Goal: Task Accomplishment & Management: Manage account settings

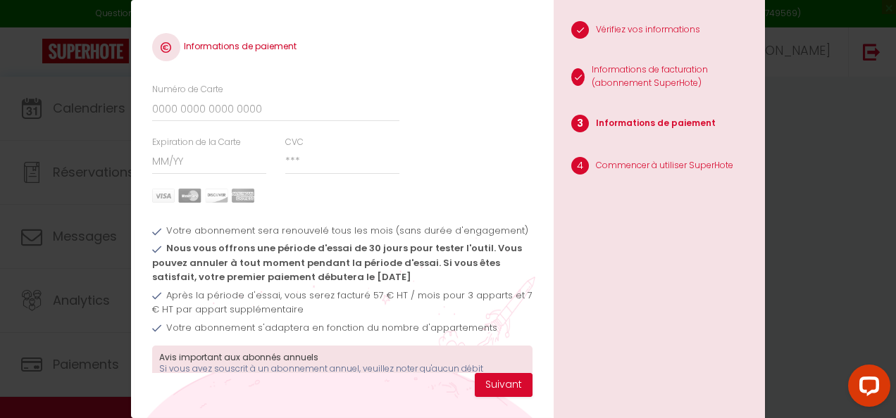
click at [303, 114] on input "Numéro de Carte" at bounding box center [275, 108] width 247 height 25
type input "5354560301641811"
type input "07/27"
type input "953"
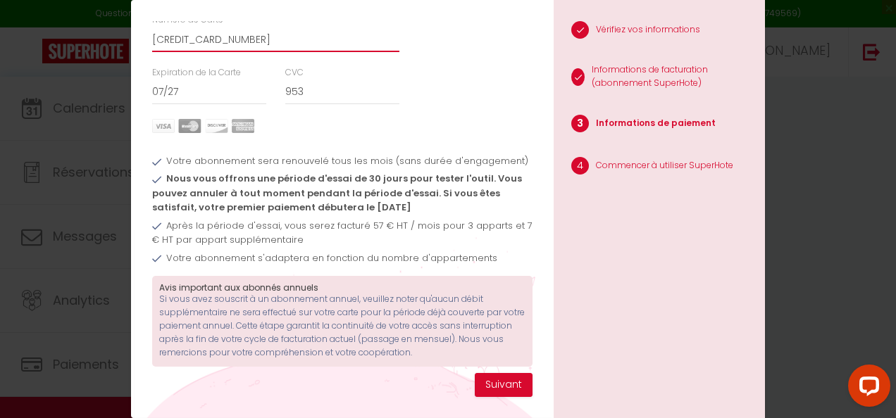
scroll to position [80, 0]
click at [489, 382] on button "Suivant" at bounding box center [504, 385] width 58 height 24
click at [494, 385] on button "Suivant" at bounding box center [504, 385] width 58 height 24
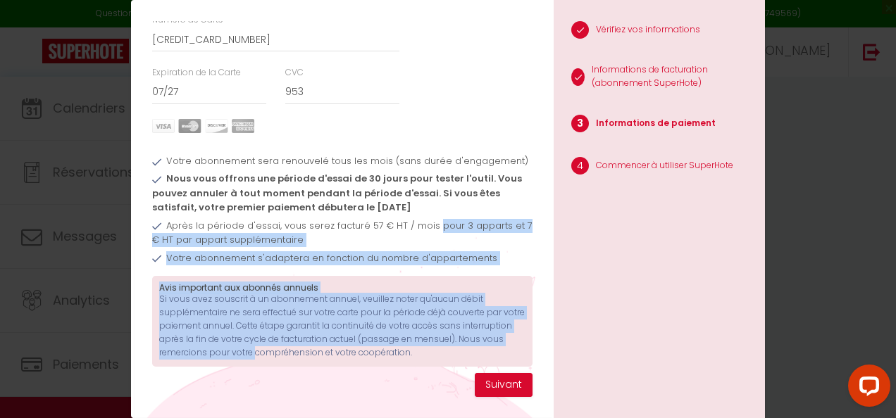
drag, startPoint x: 430, startPoint y: 301, endPoint x: 262, endPoint y: 358, distance: 177.4
click at [262, 358] on div "Votre abonnement sera renouvelé tous les mois (sans durée d'engagement) Nous vo…" at bounding box center [342, 253] width 398 height 241
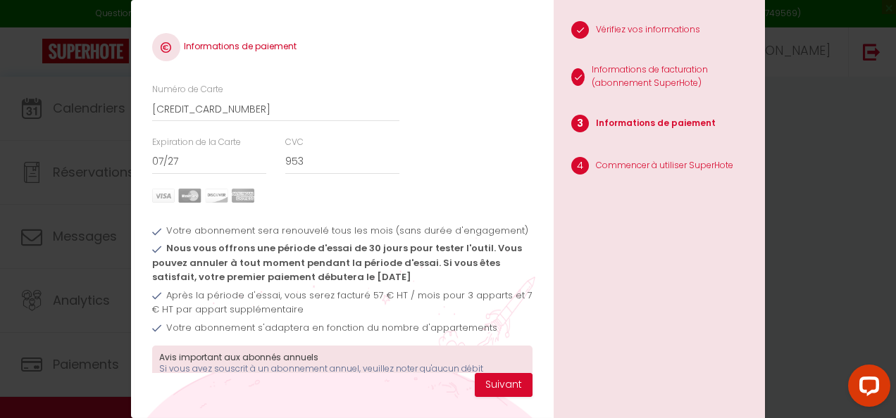
click at [825, 220] on div "Informations de paiement Numéro de Carte 5354560301641811 Expiration de la Cart…" at bounding box center [448, 209] width 896 height 418
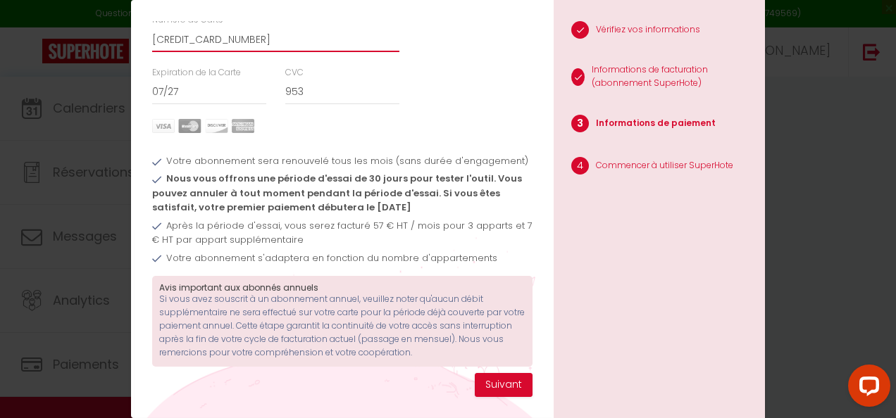
click at [330, 33] on input "5354560301641811" at bounding box center [275, 39] width 247 height 25
type input "5290970029980457"
click at [221, 80] on input "07/27" at bounding box center [209, 92] width 115 height 25
type input "0"
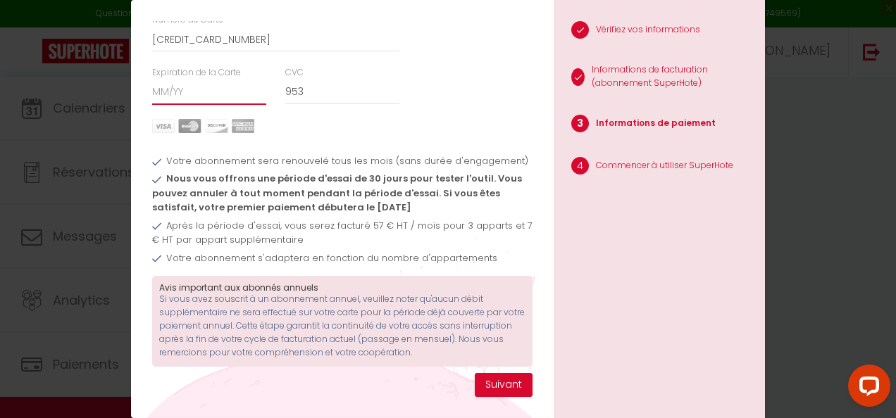
click at [206, 80] on input "Expiration de la Carte" at bounding box center [209, 92] width 115 height 25
type input "04/29"
click at [341, 80] on input "953" at bounding box center [342, 92] width 115 height 25
type input "9"
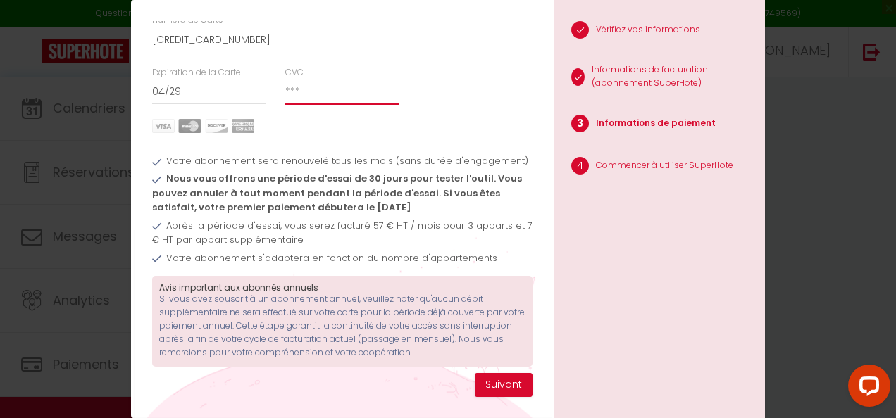
click at [304, 83] on input "CVC" at bounding box center [342, 92] width 115 height 25
click at [303, 80] on input "CVC" at bounding box center [342, 92] width 115 height 25
click at [292, 80] on input "CVC" at bounding box center [342, 92] width 115 height 25
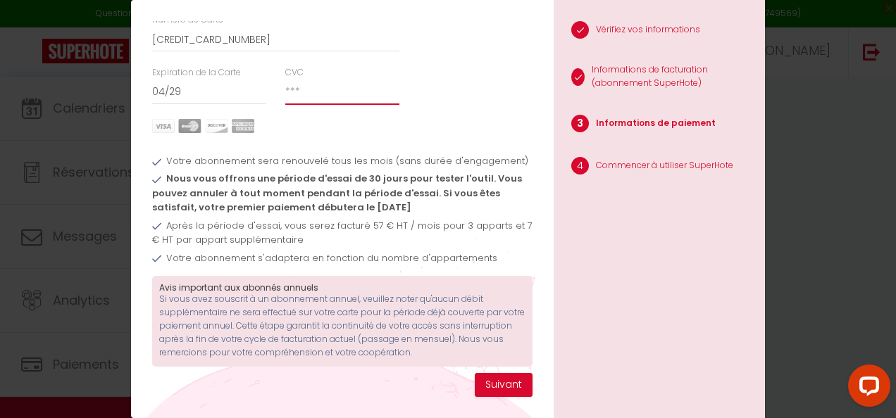
click at [292, 80] on input "CVC" at bounding box center [342, 92] width 115 height 25
click at [246, 80] on input "04/29" at bounding box center [209, 92] width 115 height 25
click at [275, 32] on input "5290970029980457" at bounding box center [275, 39] width 247 height 25
click at [329, 88] on input "CVC" at bounding box center [342, 92] width 115 height 25
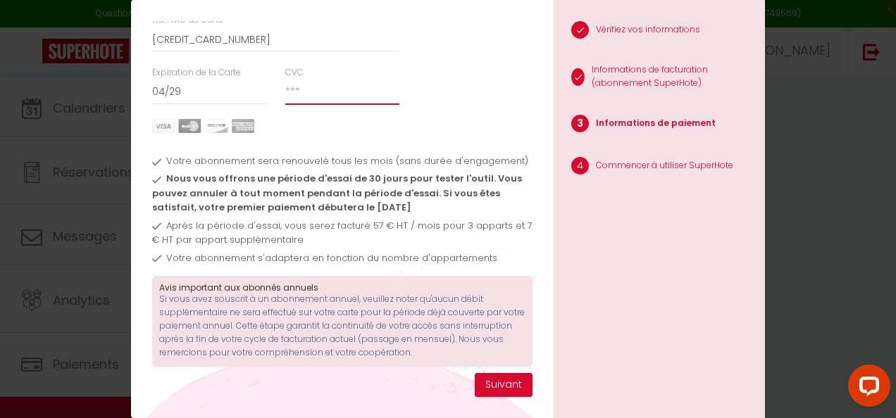
click at [329, 88] on input "CVC" at bounding box center [342, 92] width 115 height 25
type input "!"
type input "877"
click at [512, 387] on button "Suivant" at bounding box center [504, 385] width 58 height 24
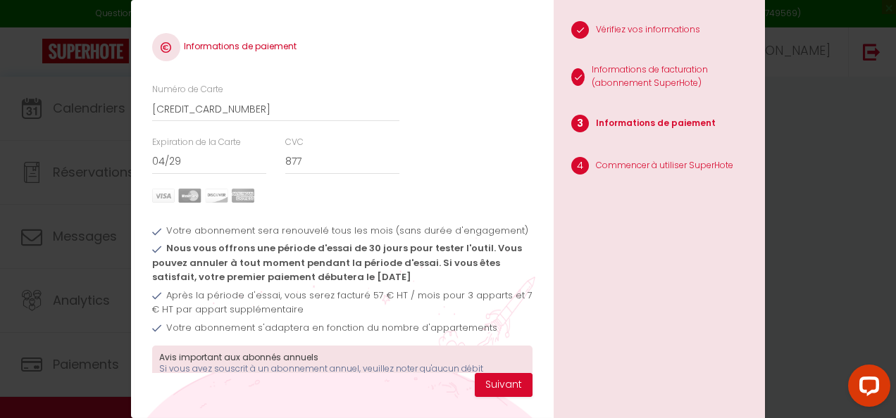
click at [706, 283] on div "1 Vérifiez vos informations 2 Informations de facturation (abonnement SuperHote…" at bounding box center [658, 209] width 211 height 418
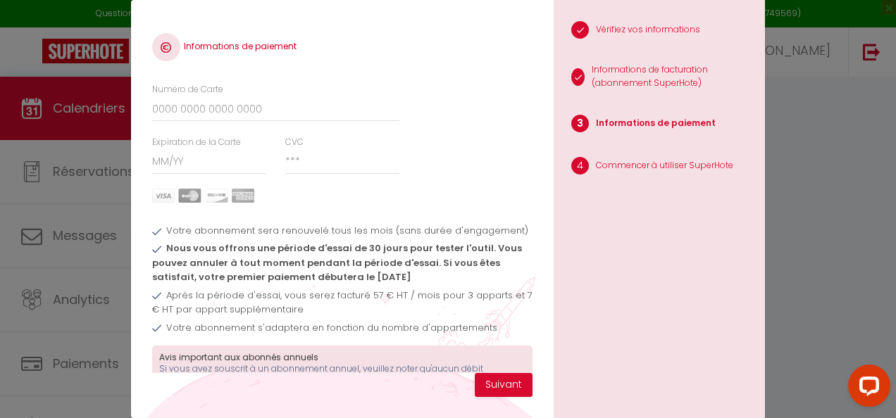
click at [103, 235] on div "Informations de paiement Numéro de Carte Expiration de la Carte CVC Votre abonn…" at bounding box center [448, 209] width 896 height 418
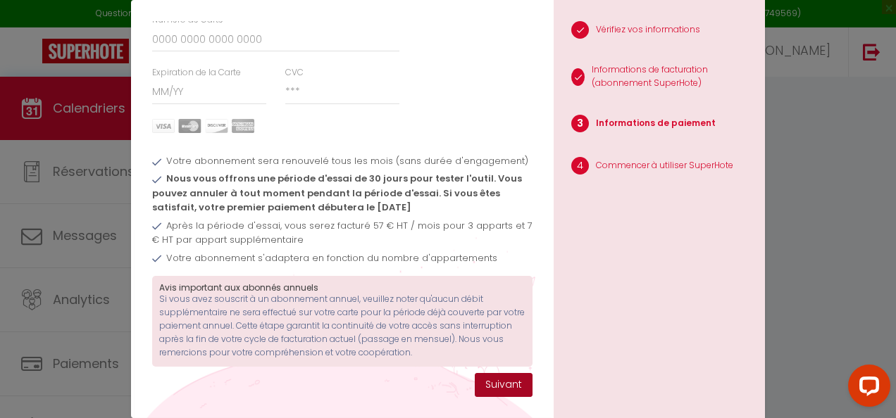
click at [515, 389] on button "Suivant" at bounding box center [504, 385] width 58 height 24
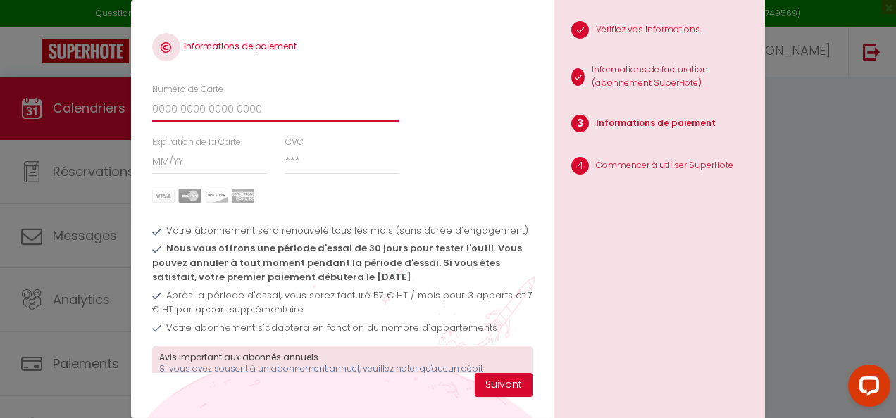
click at [253, 110] on input "Numéro de Carte" at bounding box center [275, 108] width 247 height 25
type input "4891035863539946"
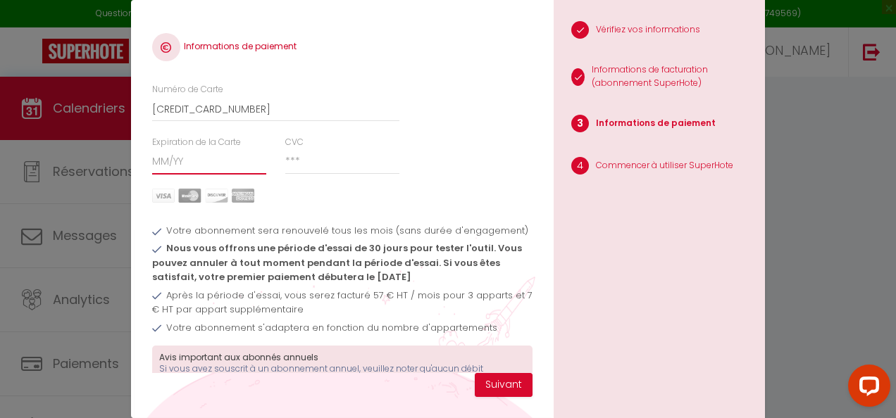
type input "10/26"
click at [351, 166] on input "CVC" at bounding box center [342, 161] width 115 height 25
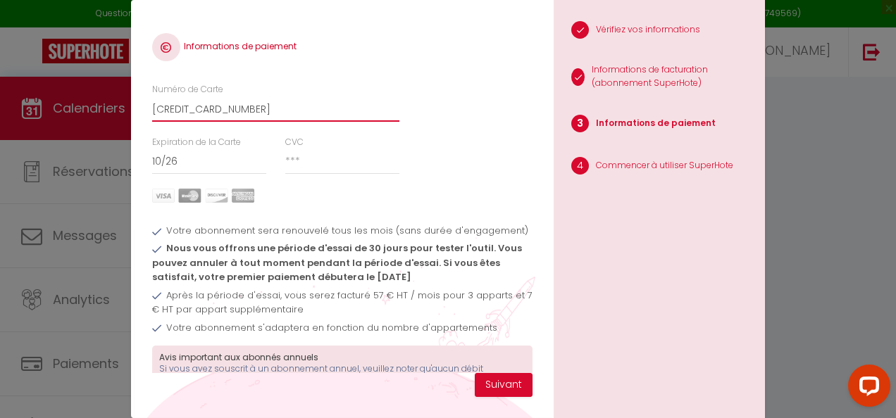
click at [307, 106] on input "4891035863539946" at bounding box center [275, 108] width 247 height 25
type input "5354560301641811"
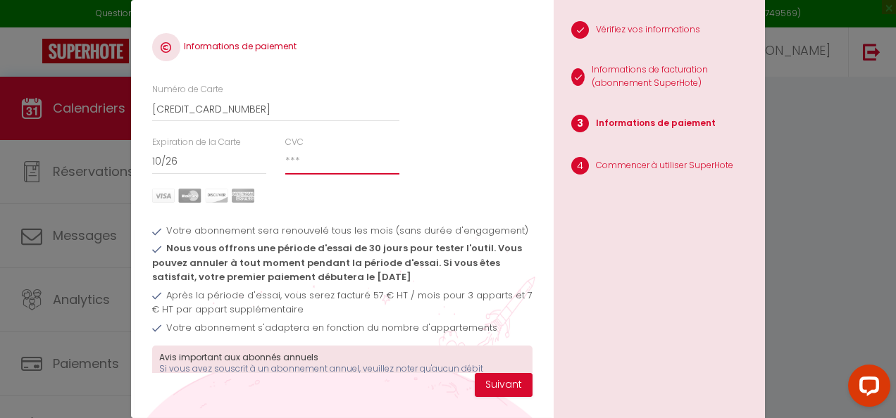
type input "953"
click at [227, 160] on input "10/26" at bounding box center [209, 161] width 115 height 25
drag, startPoint x: 227, startPoint y: 160, endPoint x: 149, endPoint y: 161, distance: 78.2
click at [149, 161] on div "Informations de paiement Numéro de Carte 5354560301641811 Expiration de la Cart…" at bounding box center [342, 209] width 422 height 418
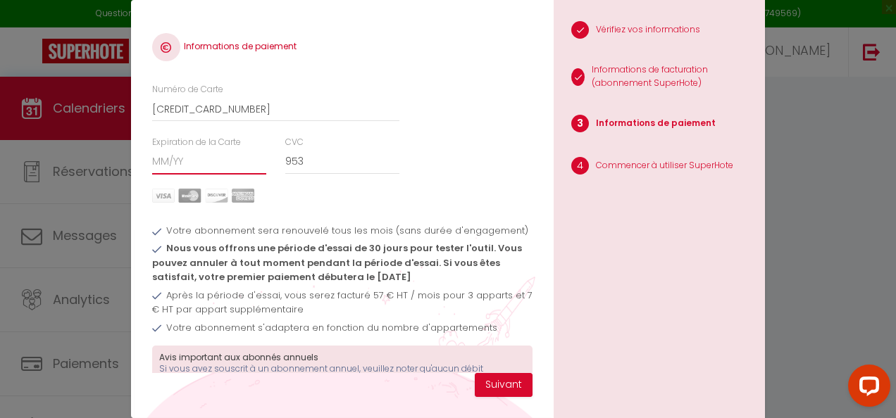
click at [166, 158] on input "Expiration de la Carte" at bounding box center [209, 161] width 115 height 25
type input "07/27"
click at [328, 151] on input "953" at bounding box center [342, 161] width 115 height 25
drag, startPoint x: 328, startPoint y: 151, endPoint x: 382, endPoint y: 212, distance: 81.3
click at [382, 212] on div "Informations de paiement Numéro de Carte 5354560301641811 Expiration de la Cart…" at bounding box center [342, 197] width 380 height 352
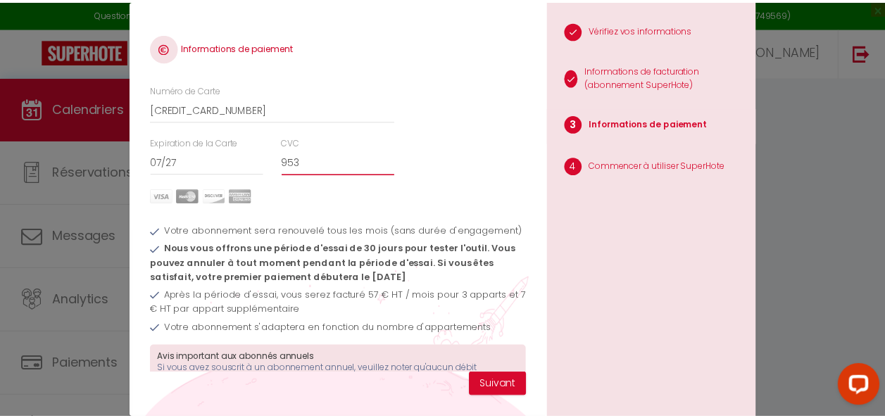
scroll to position [49, 0]
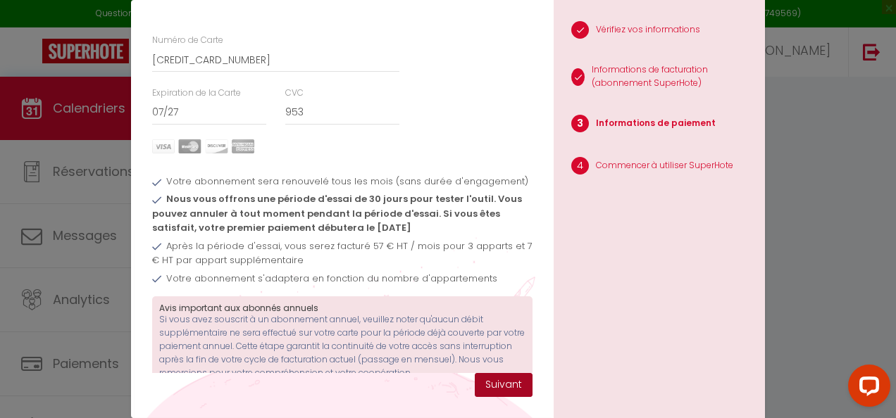
click at [504, 388] on button "Suivant" at bounding box center [504, 385] width 58 height 24
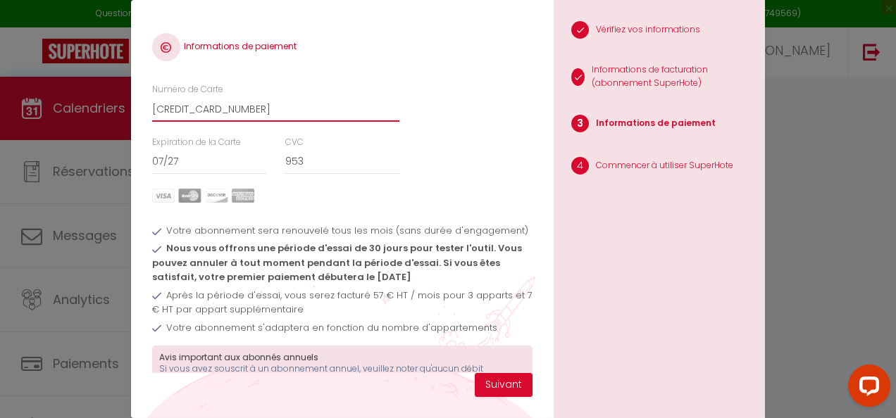
drag, startPoint x: 277, startPoint y: 108, endPoint x: 113, endPoint y: 124, distance: 164.8
click at [113, 124] on div "Informations de paiement Numéro de Carte 5354560301641811 Expiration de la Cart…" at bounding box center [448, 209] width 896 height 418
type input "4569330176172126"
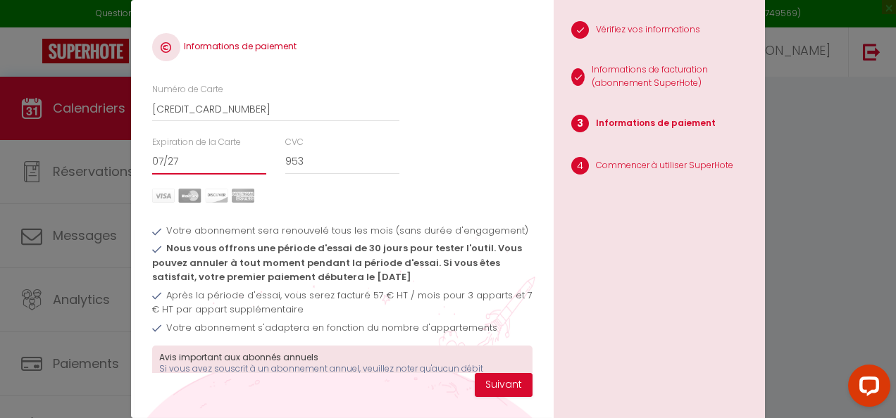
click at [152, 160] on input "07/27" at bounding box center [209, 161] width 115 height 25
click at [180, 166] on input "07/27" at bounding box center [209, 161] width 115 height 25
click at [174, 166] on input "07/27" at bounding box center [209, 161] width 115 height 25
type input "04 / 29"
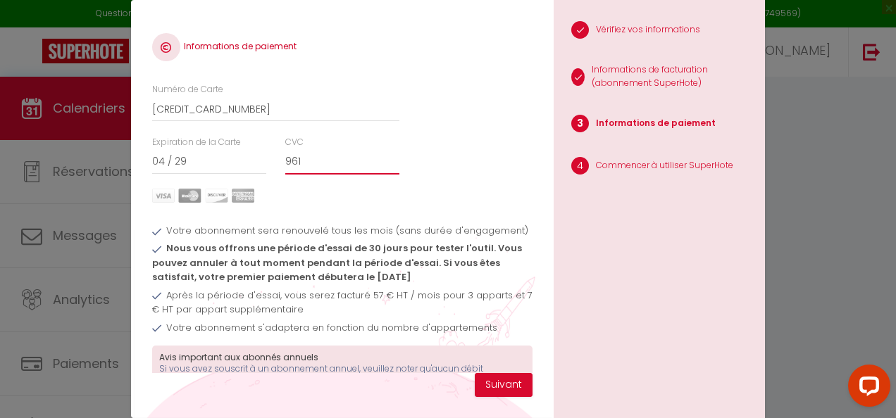
click at [331, 159] on input "961" at bounding box center [342, 161] width 115 height 25
type input "961"
click at [458, 324] on span "Votre abonnement s'adaptera en fonction du nombre d'appartements" at bounding box center [331, 327] width 331 height 13
click at [496, 377] on button "Suivant" at bounding box center [504, 385] width 58 height 24
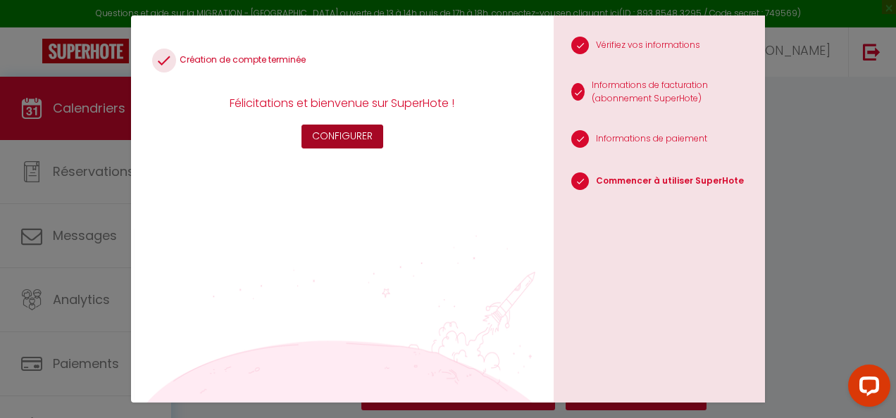
click at [342, 144] on button "Configurer" at bounding box center [342, 137] width 82 height 24
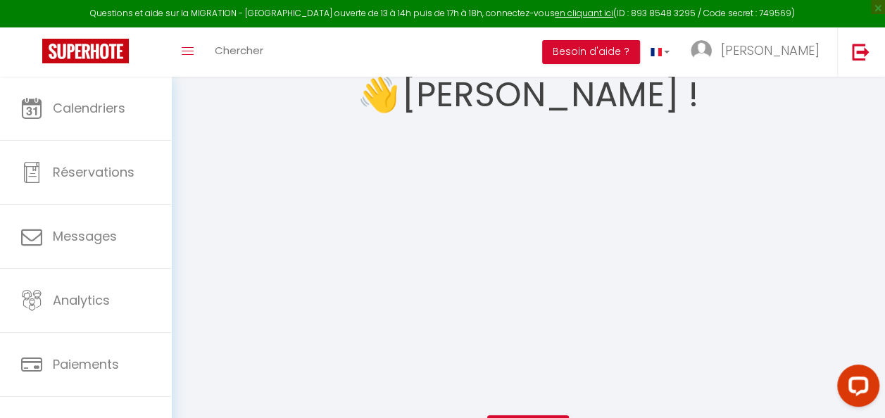
scroll to position [44, 0]
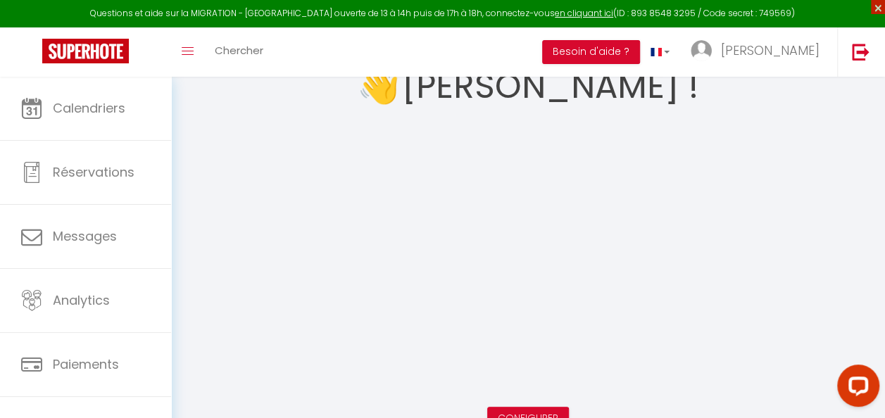
click at [874, 9] on span "×" at bounding box center [878, 7] width 14 height 14
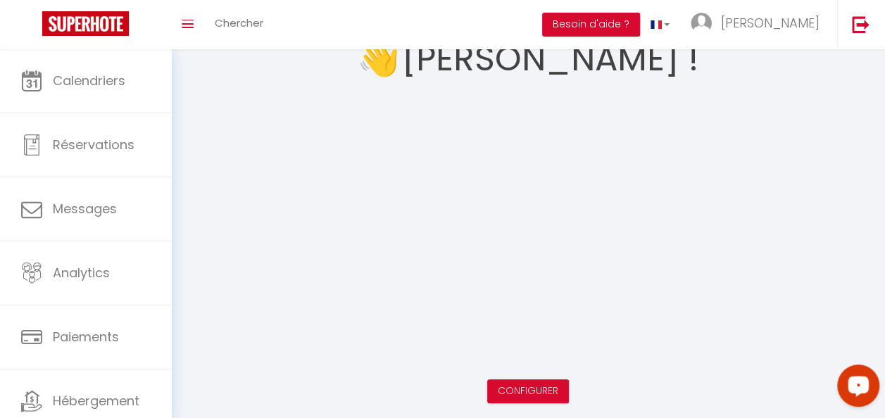
scroll to position [49, 0]
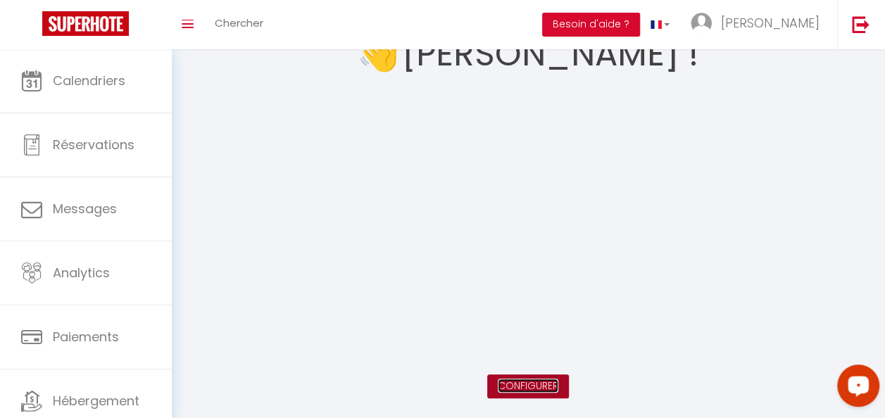
click at [541, 382] on link "Configurer" at bounding box center [528, 386] width 61 height 14
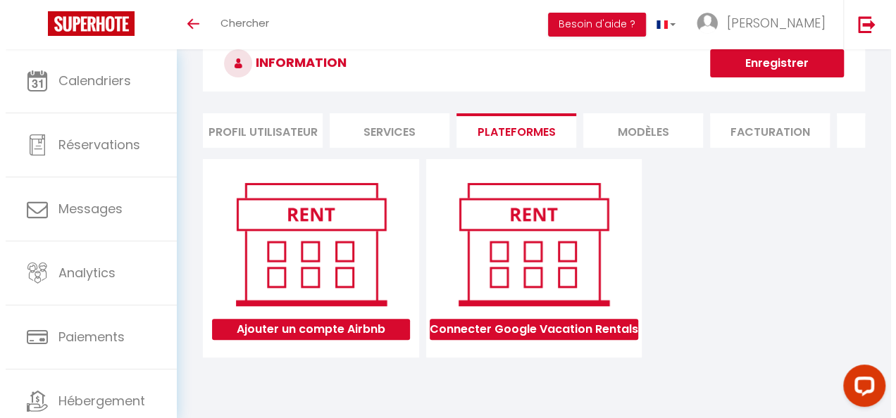
scroll to position [49, 0]
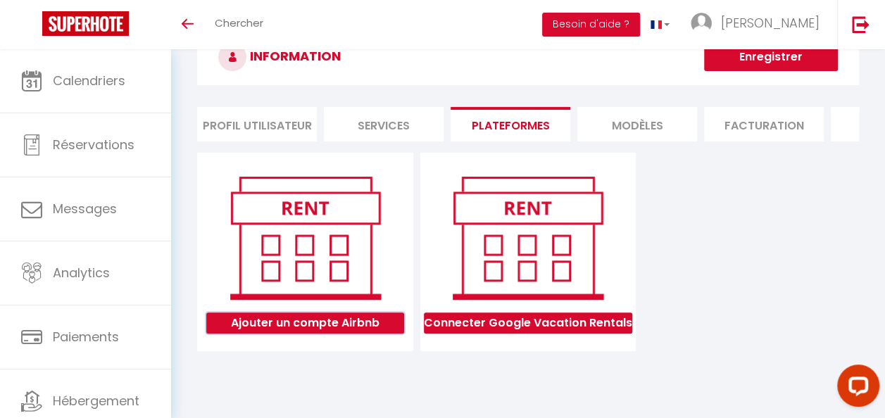
click at [346, 332] on button "Ajouter un compte Airbnb" at bounding box center [305, 323] width 198 height 21
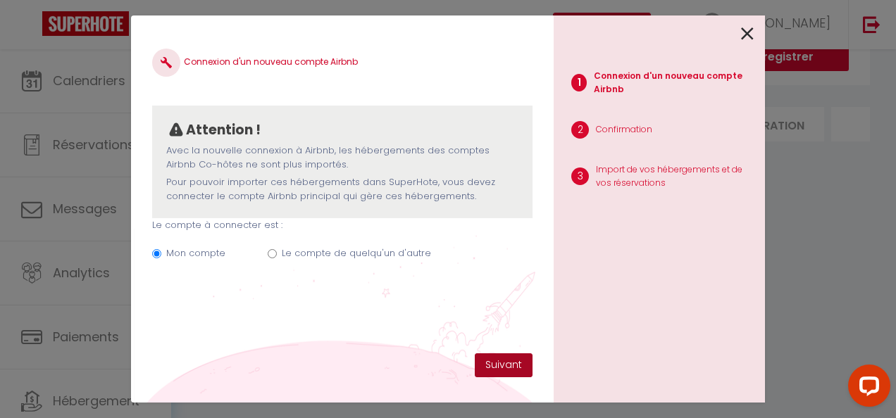
click at [505, 363] on button "Suivant" at bounding box center [504, 365] width 58 height 24
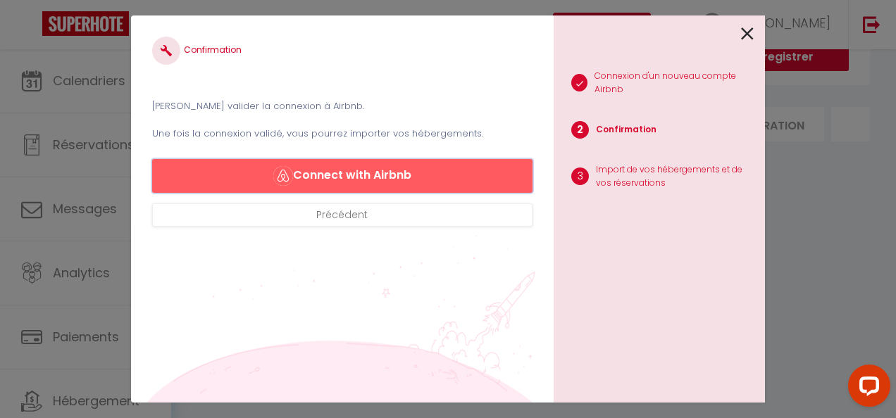
click at [370, 172] on button "Connect with Airbnb" at bounding box center [342, 176] width 380 height 34
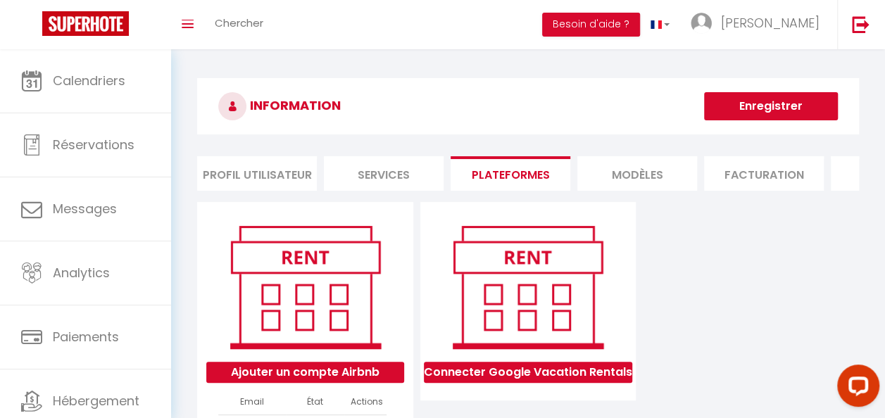
select select
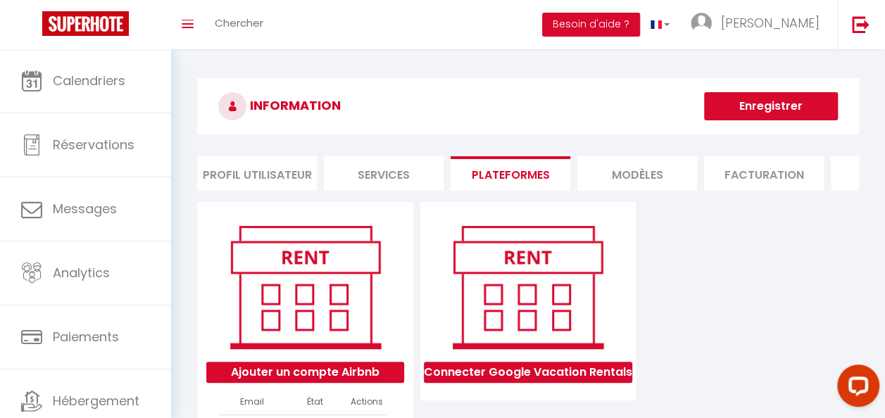
select select
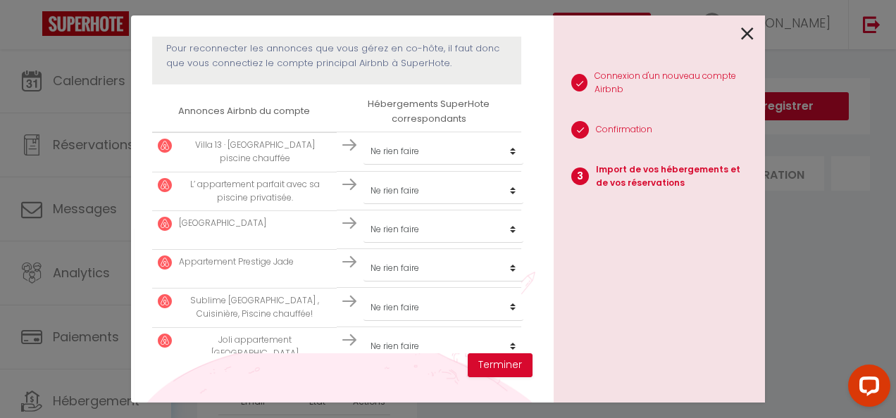
scroll to position [194, 0]
click at [508, 158] on select "Créer un nouveau hébergement Ne rien faire" at bounding box center [443, 150] width 160 height 27
select select "create_new"
click at [363, 137] on select "Créer un nouveau hébergement Ne rien faire" at bounding box center [443, 150] width 160 height 27
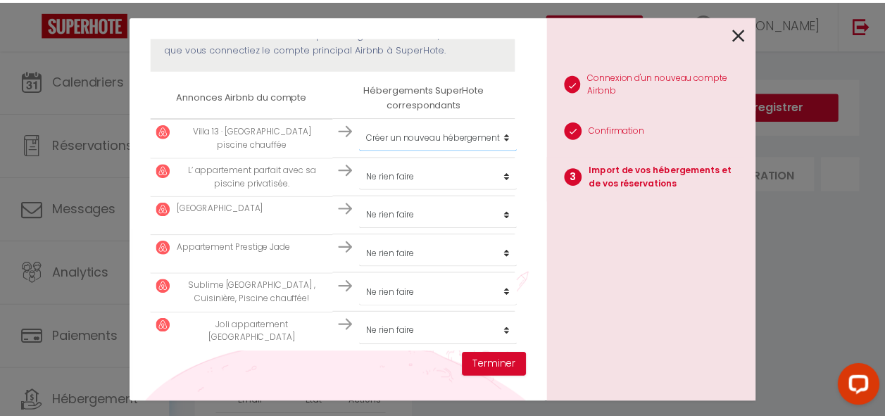
scroll to position [213, 0]
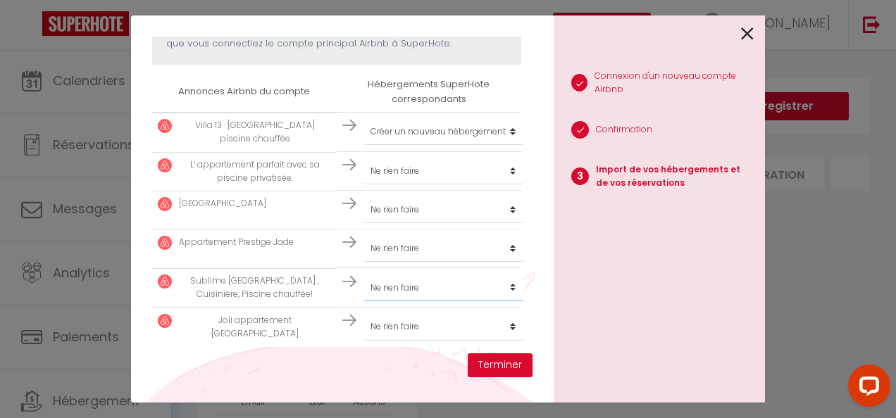
click at [508, 145] on select "Créer un nouveau hébergement Ne rien faire" at bounding box center [443, 131] width 160 height 27
select select "create_new"
click at [363, 145] on select "Créer un nouveau hébergement Ne rien faire" at bounding box center [443, 131] width 160 height 27
click at [513, 145] on select "Créer un nouveau hébergement Ne rien faire" at bounding box center [443, 131] width 160 height 27
select select "create_new"
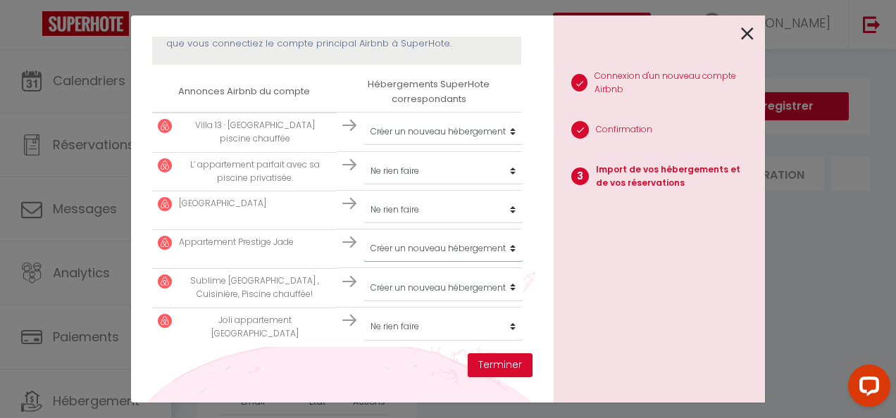
click at [363, 145] on select "Créer un nouveau hébergement Ne rien faire" at bounding box center [443, 131] width 160 height 27
click at [493, 145] on select "Créer un nouveau hébergement Ne rien faire" at bounding box center [443, 131] width 160 height 27
select select "create_new"
click at [363, 145] on select "Créer un nouveau hébergement Ne rien faire" at bounding box center [443, 131] width 160 height 27
click at [508, 358] on button "Terminer" at bounding box center [499, 365] width 65 height 24
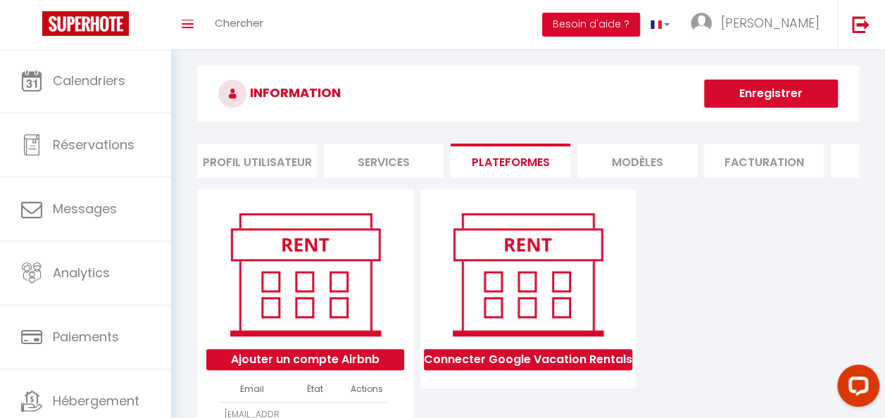
scroll to position [0, 0]
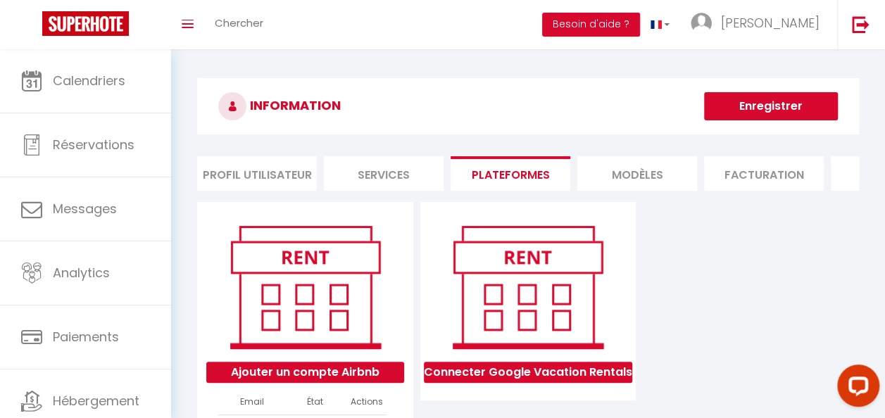
click at [277, 170] on li "Profil Utilisateur" at bounding box center [257, 173] width 120 height 34
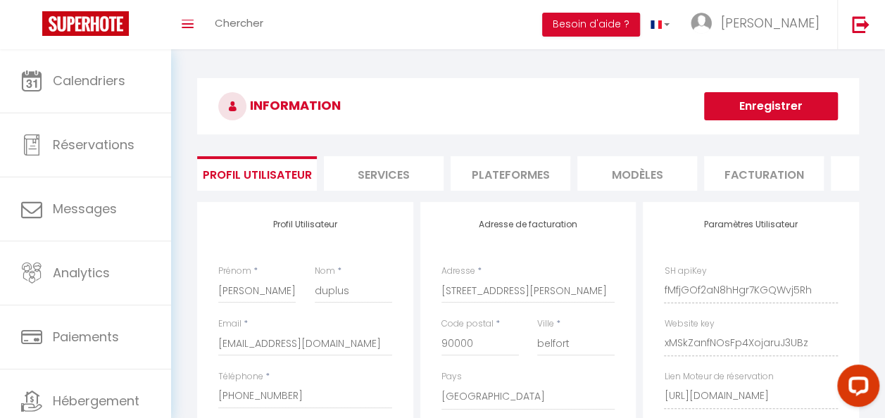
click at [440, 161] on li "Services" at bounding box center [384, 173] width 120 height 34
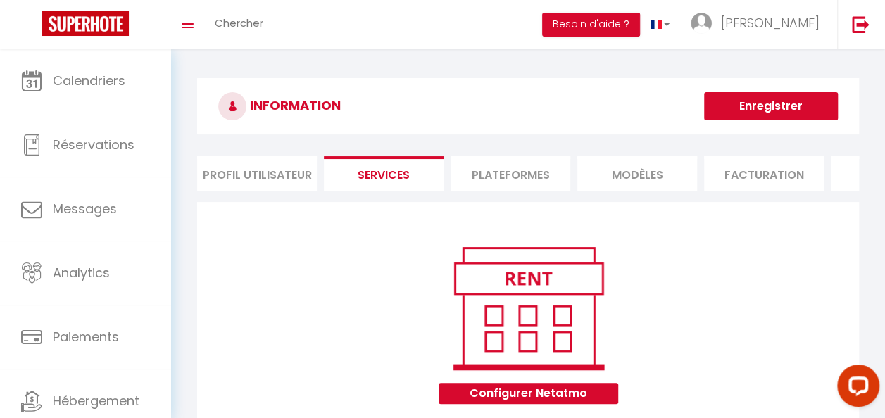
click at [506, 163] on li "Plateformes" at bounding box center [511, 173] width 120 height 34
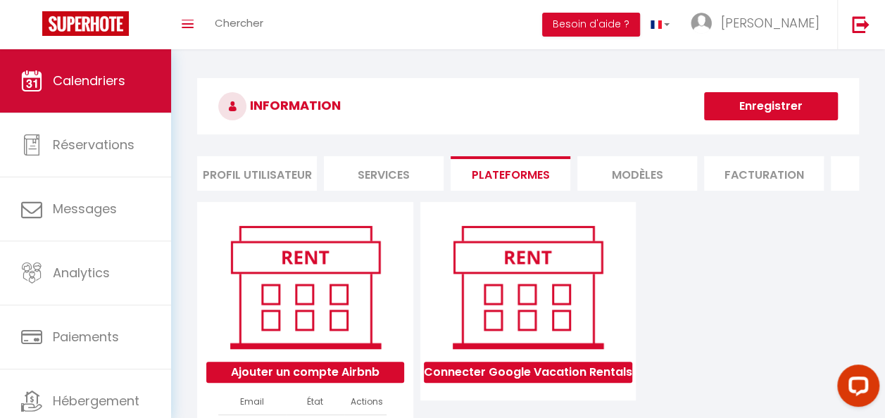
click at [90, 70] on link "Calendriers" at bounding box center [85, 80] width 171 height 63
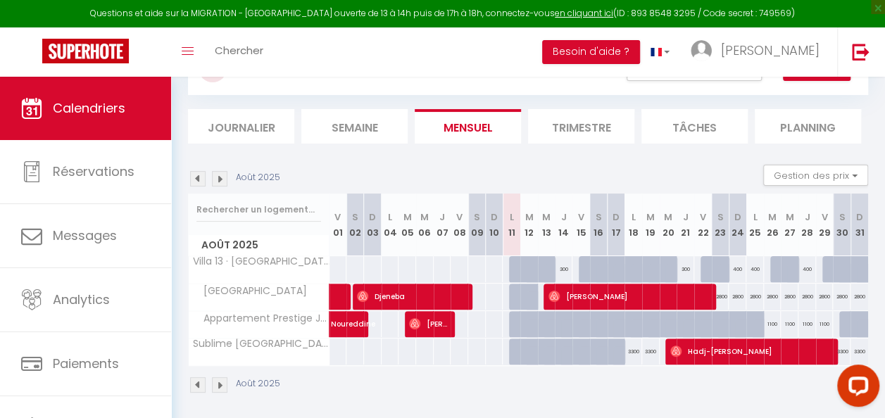
scroll to position [80, 0]
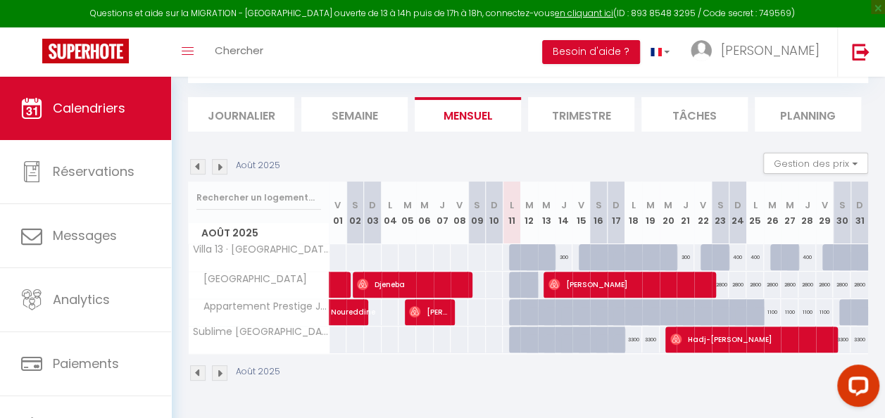
click at [280, 252] on th "Villa 13 · [GEOGRAPHIC_DATA] piscine chauffée" at bounding box center [259, 257] width 141 height 27
click at [281, 251] on th "Villa 13 · [GEOGRAPHIC_DATA] piscine chauffée" at bounding box center [259, 257] width 141 height 27
click at [275, 245] on span "Villa 13 · [GEOGRAPHIC_DATA] piscine chauffée" at bounding box center [318, 244] width 238 height 17
click at [272, 260] on th "Villa 13 · [GEOGRAPHIC_DATA] piscine chauffée" at bounding box center [259, 257] width 141 height 27
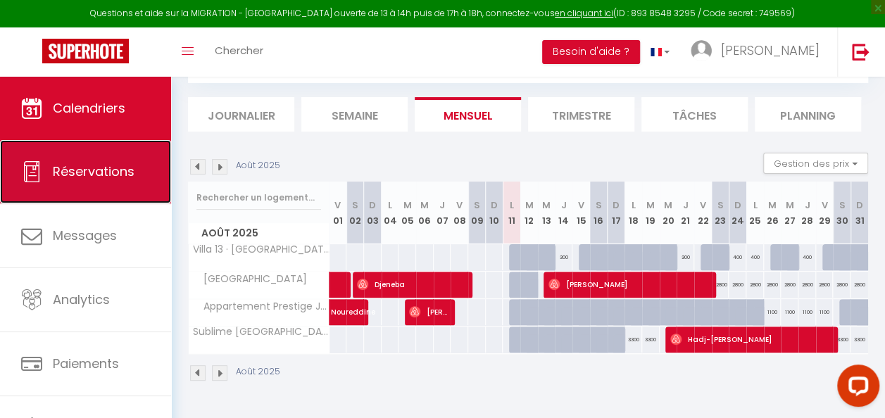
click at [114, 177] on span "Réservations" at bounding box center [94, 172] width 82 height 18
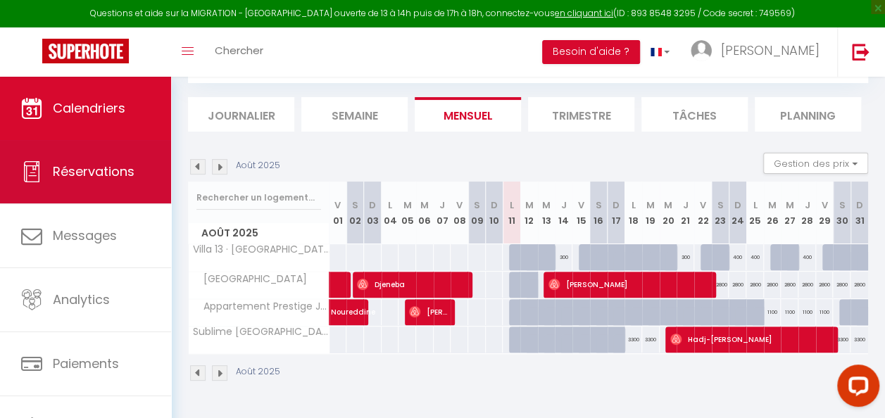
scroll to position [273, 0]
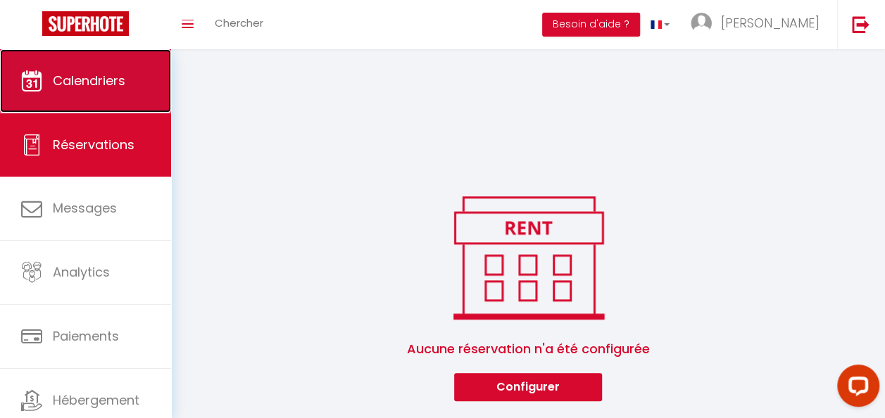
click at [73, 74] on span "Calendriers" at bounding box center [89, 81] width 73 height 18
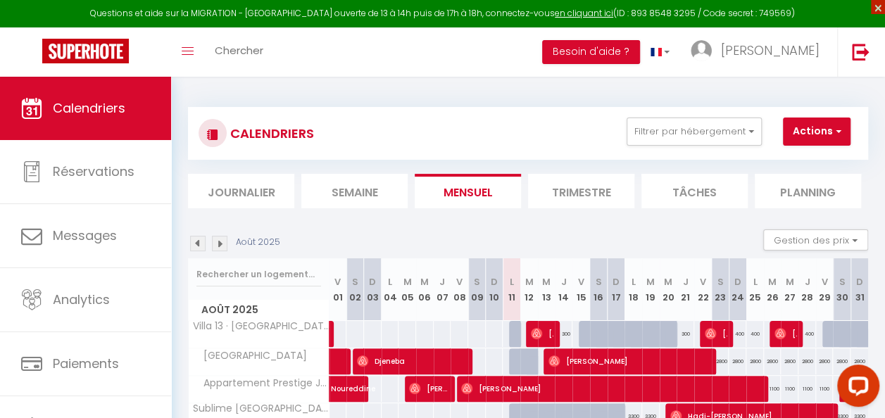
click at [879, 7] on span "×" at bounding box center [878, 7] width 14 height 14
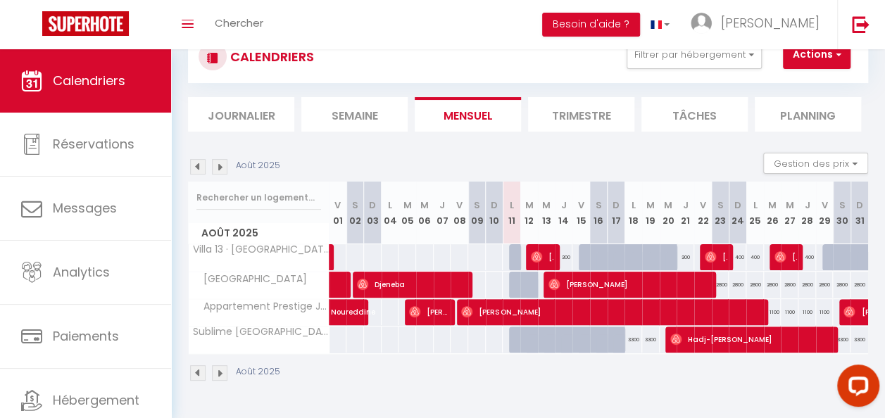
scroll to position [52, 0]
click at [361, 111] on li "Semaine" at bounding box center [354, 114] width 106 height 34
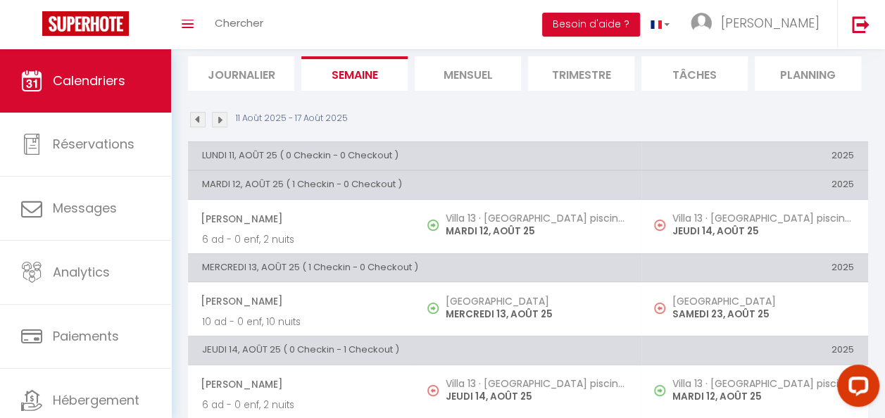
scroll to position [92, 0]
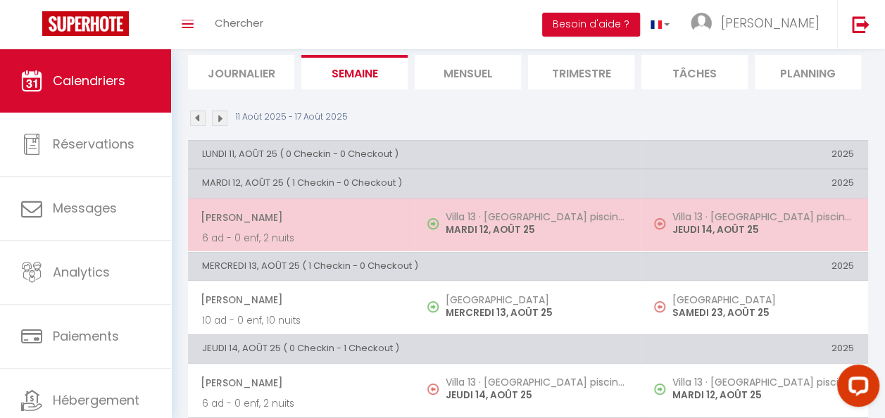
click at [439, 225] on span at bounding box center [436, 224] width 18 height 27
select select "OK"
select select "0"
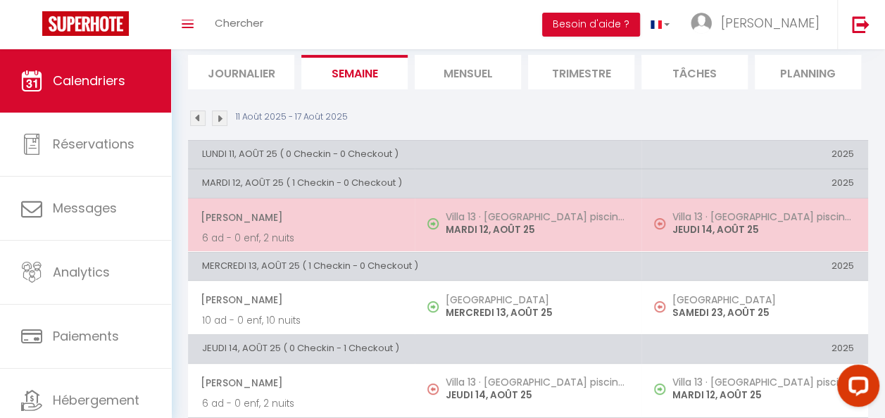
select select "1"
select select
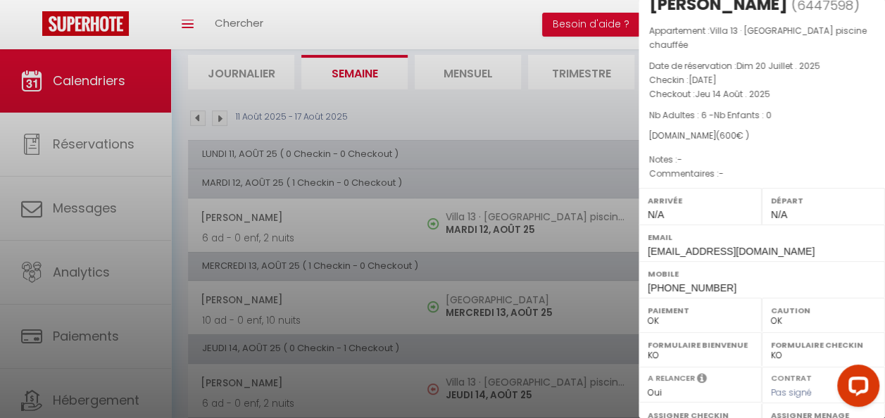
scroll to position [32, 0]
click at [672, 207] on label "Arrivée" at bounding box center [700, 200] width 105 height 14
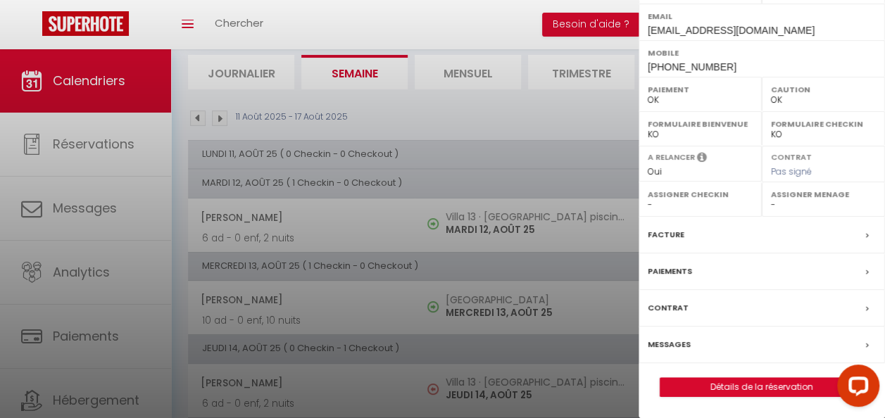
scroll to position [125, 0]
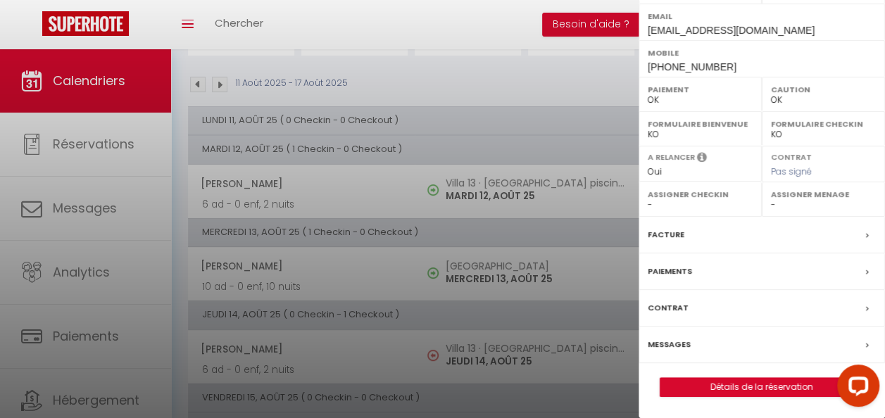
click at [712, 262] on div "Paiements" at bounding box center [762, 271] width 246 height 37
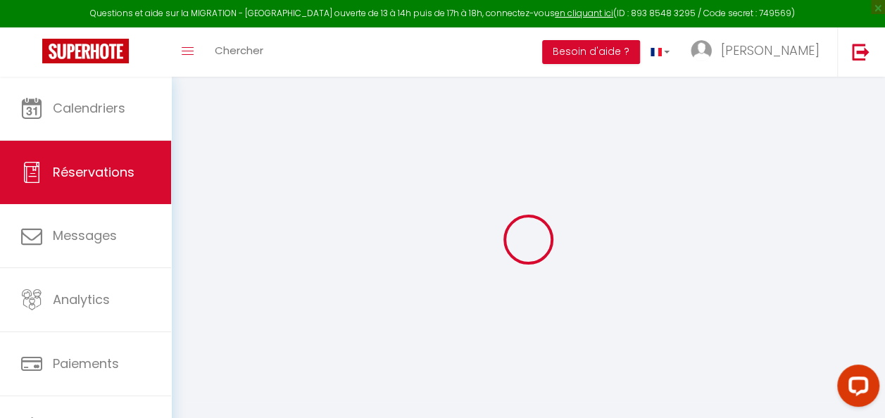
select select
checkbox input "false"
select select
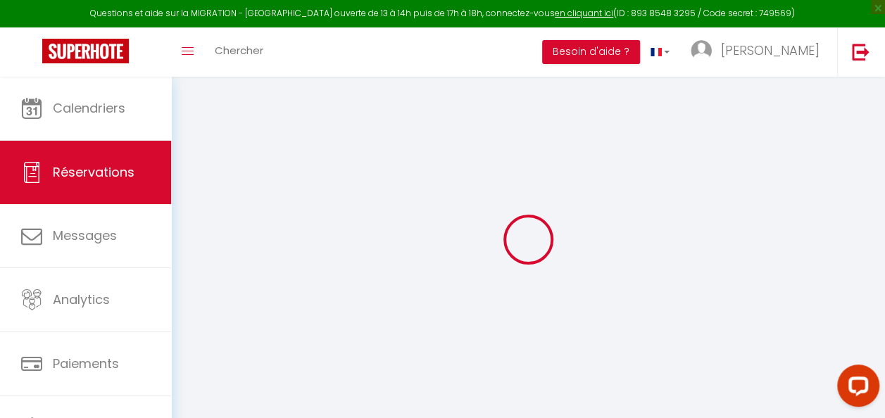
select select
checkbox input "false"
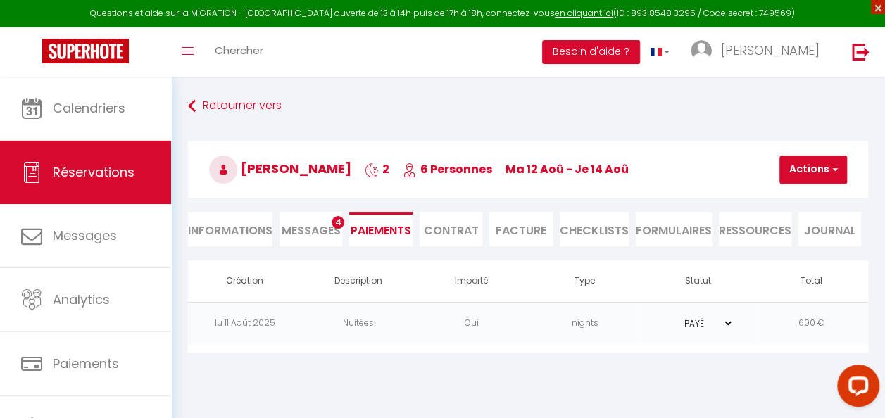
click at [879, 6] on span "×" at bounding box center [878, 7] width 14 height 14
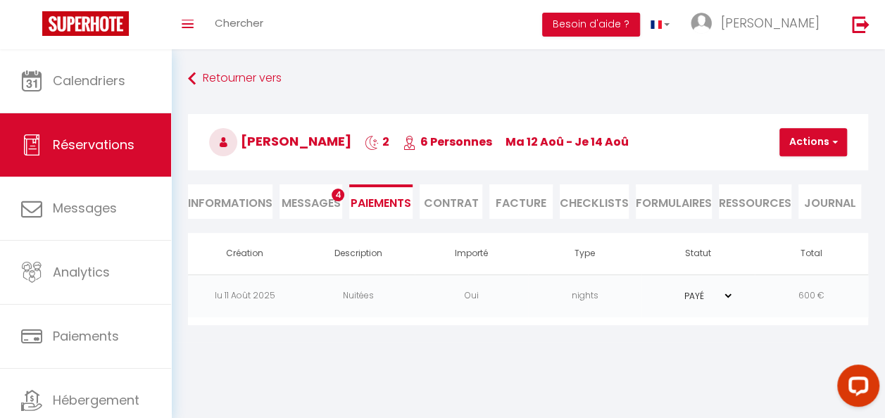
click at [337, 204] on span "Messages" at bounding box center [311, 203] width 59 height 16
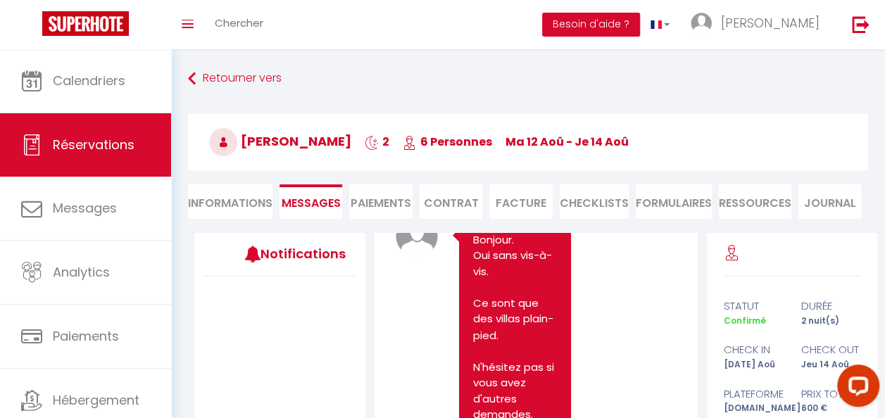
scroll to position [1414, 0]
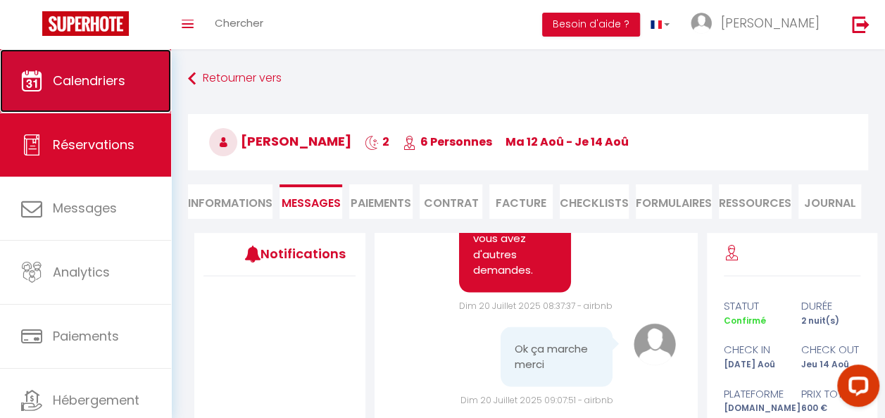
click at [92, 101] on link "Calendriers" at bounding box center [85, 80] width 171 height 63
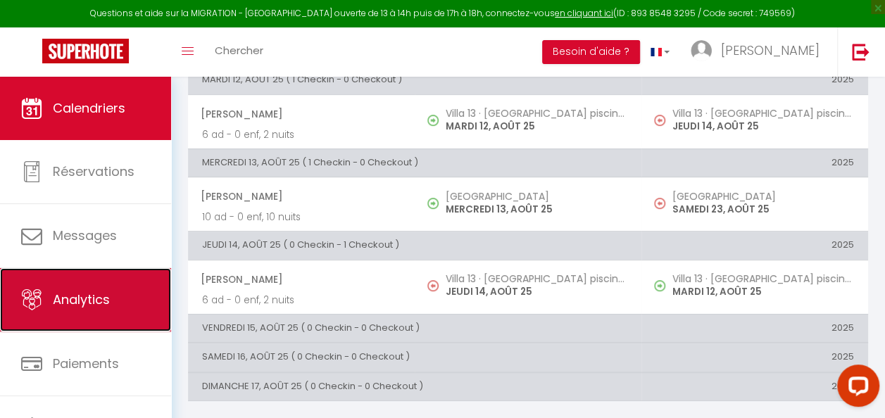
click at [86, 290] on link "Analytics" at bounding box center [85, 299] width 171 height 63
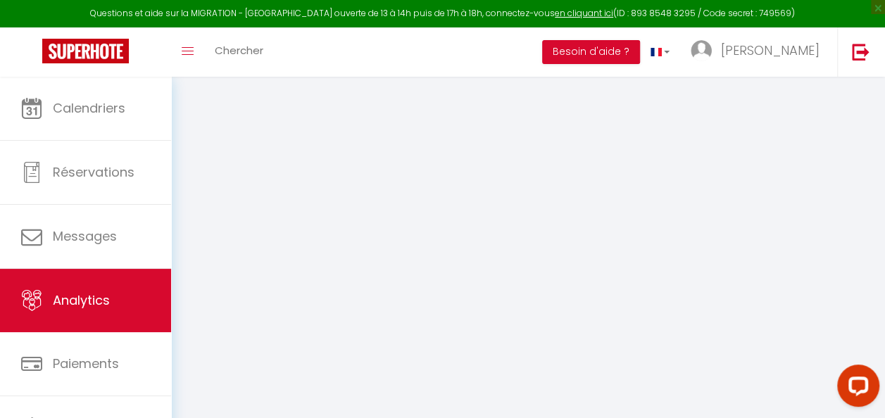
select select "2025"
select select "8"
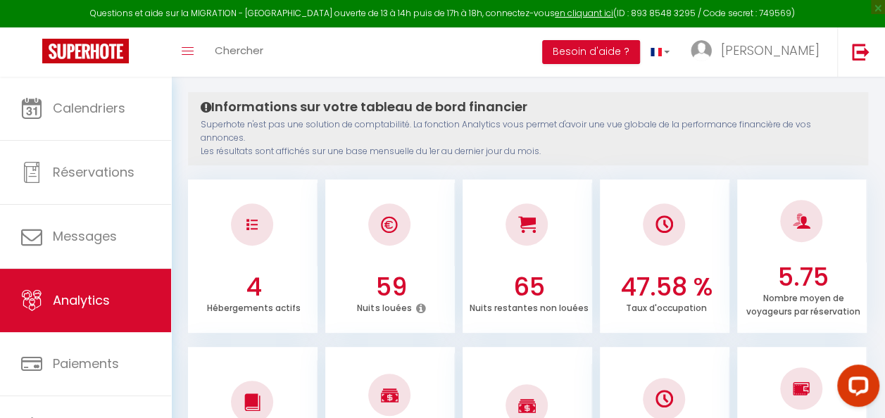
scroll to position [142, 0]
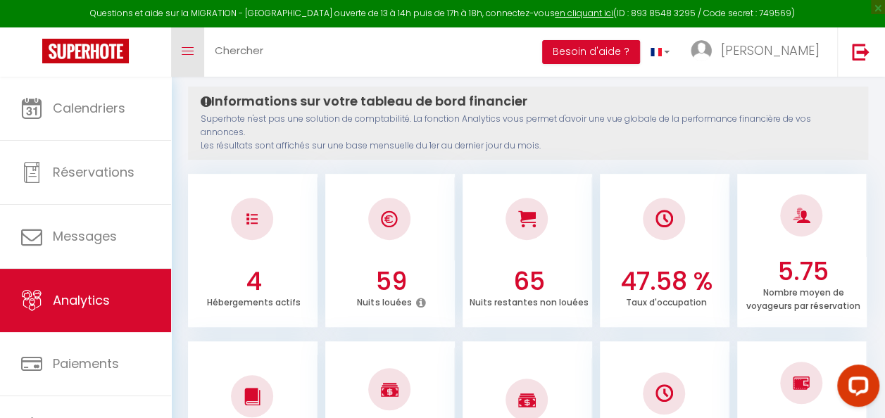
click at [197, 58] on link "Toggle menubar" at bounding box center [187, 51] width 33 height 49
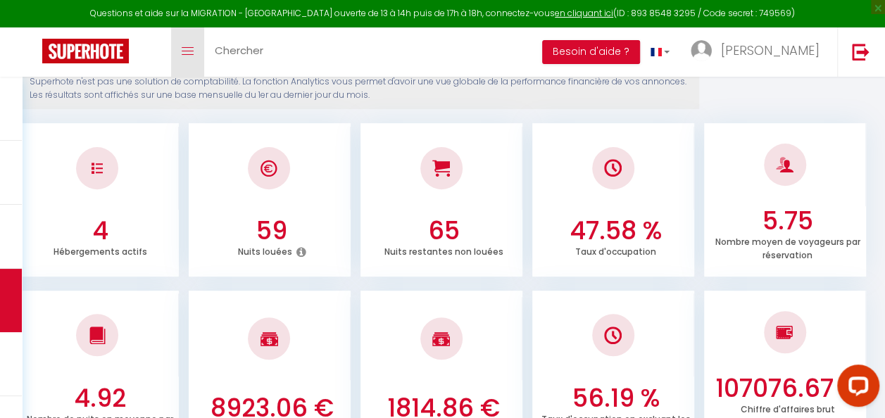
scroll to position [180, 0]
click at [125, 196] on div at bounding box center [98, 167] width 162 height 83
click at [102, 168] on img at bounding box center [97, 167] width 11 height 11
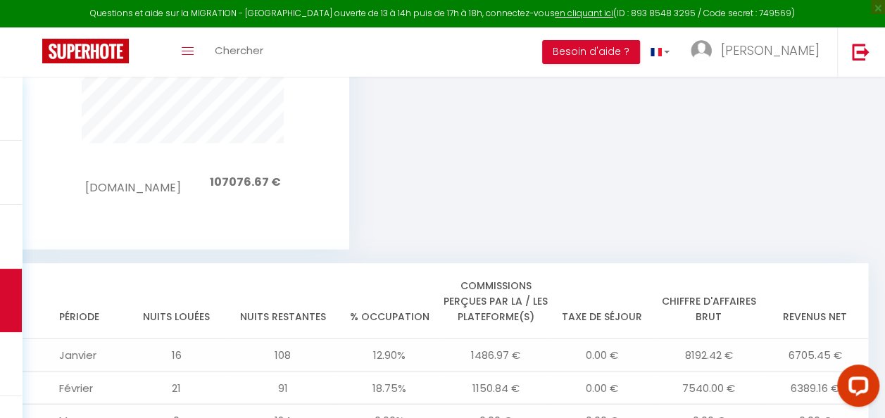
scroll to position [1284, 0]
